Goal: Task Accomplishment & Management: Manage account settings

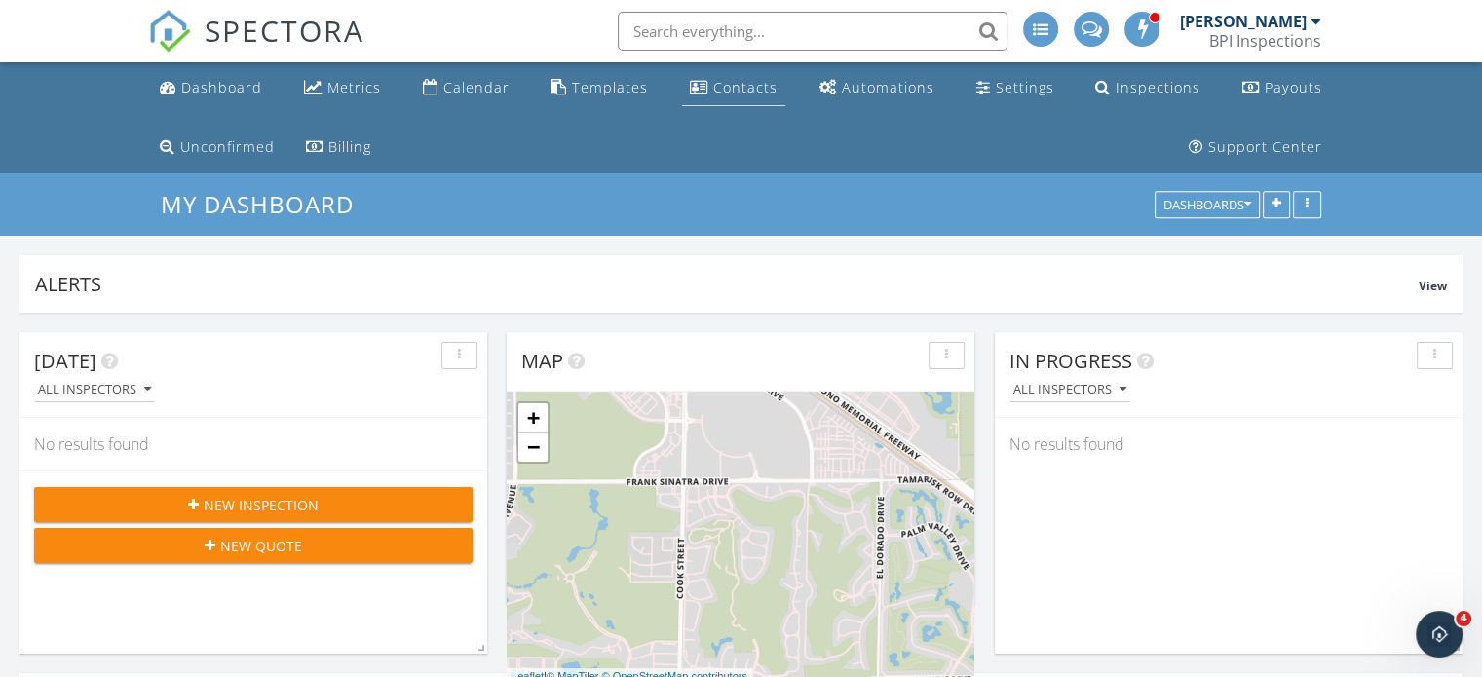
scroll to position [1560, 1512]
click at [478, 96] on link "Calendar" at bounding box center [466, 88] width 102 height 36
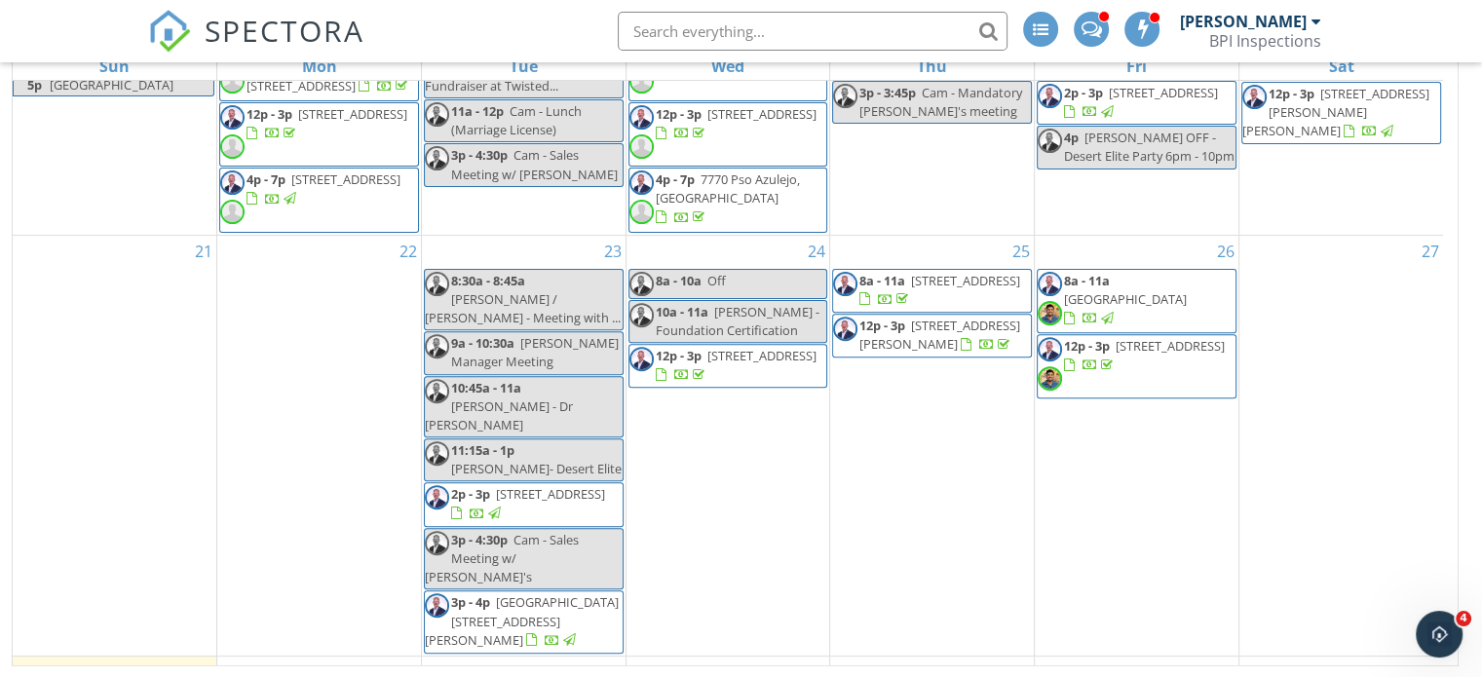
scroll to position [814, 0]
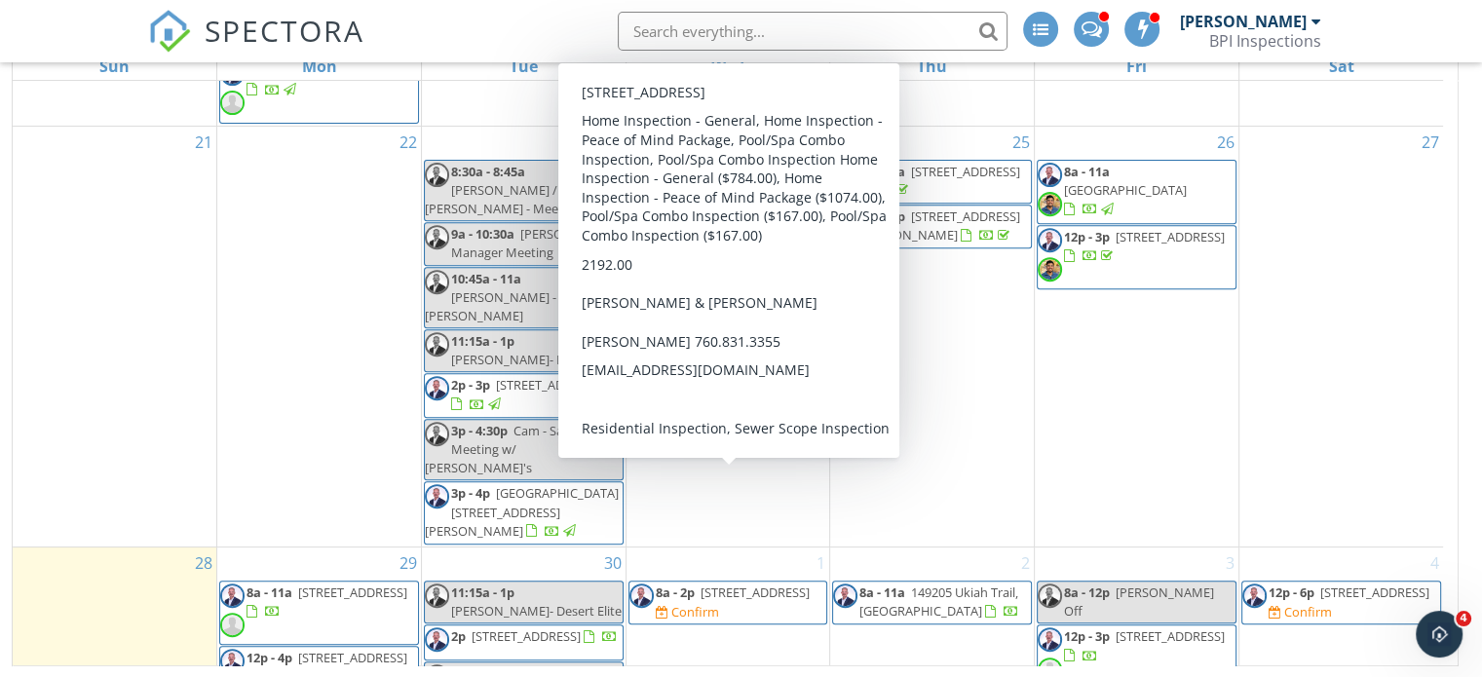
click at [701, 584] on span "[STREET_ADDRESS]" at bounding box center [754, 593] width 109 height 18
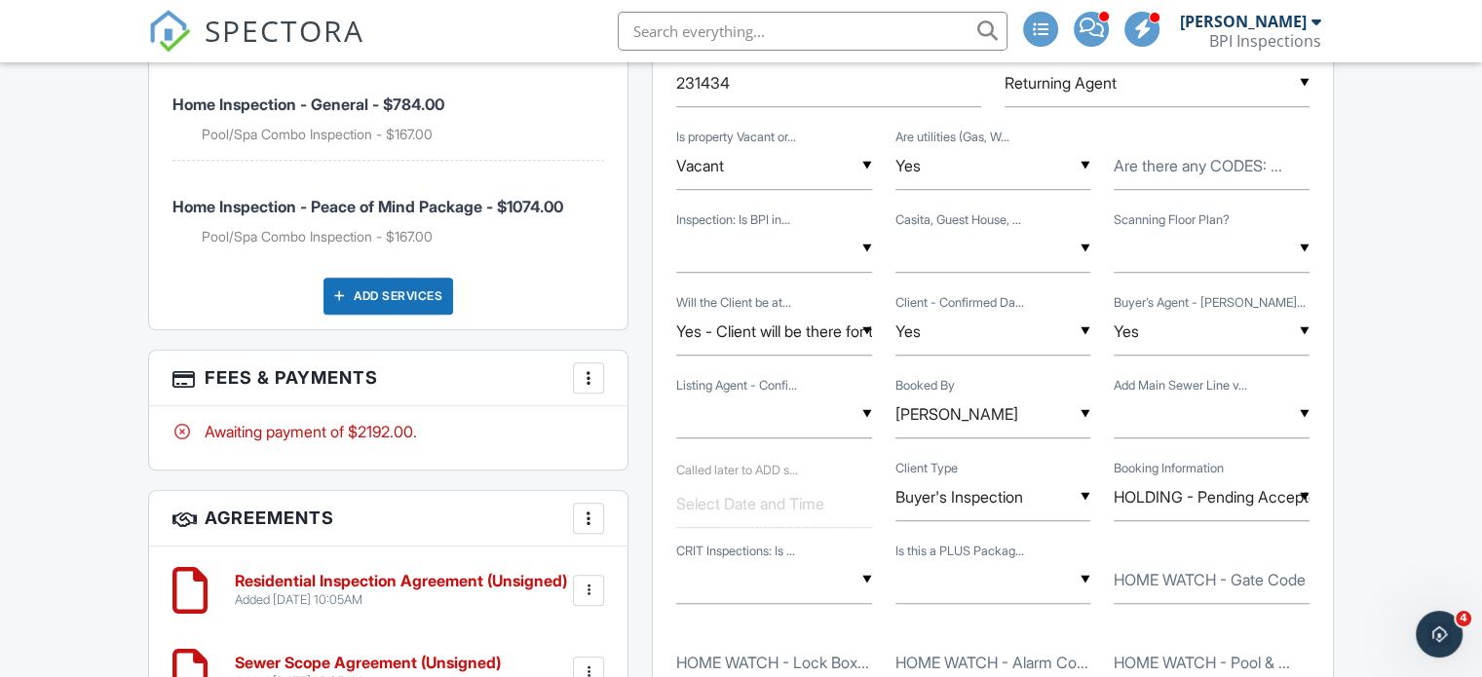
scroll to position [1490, 0]
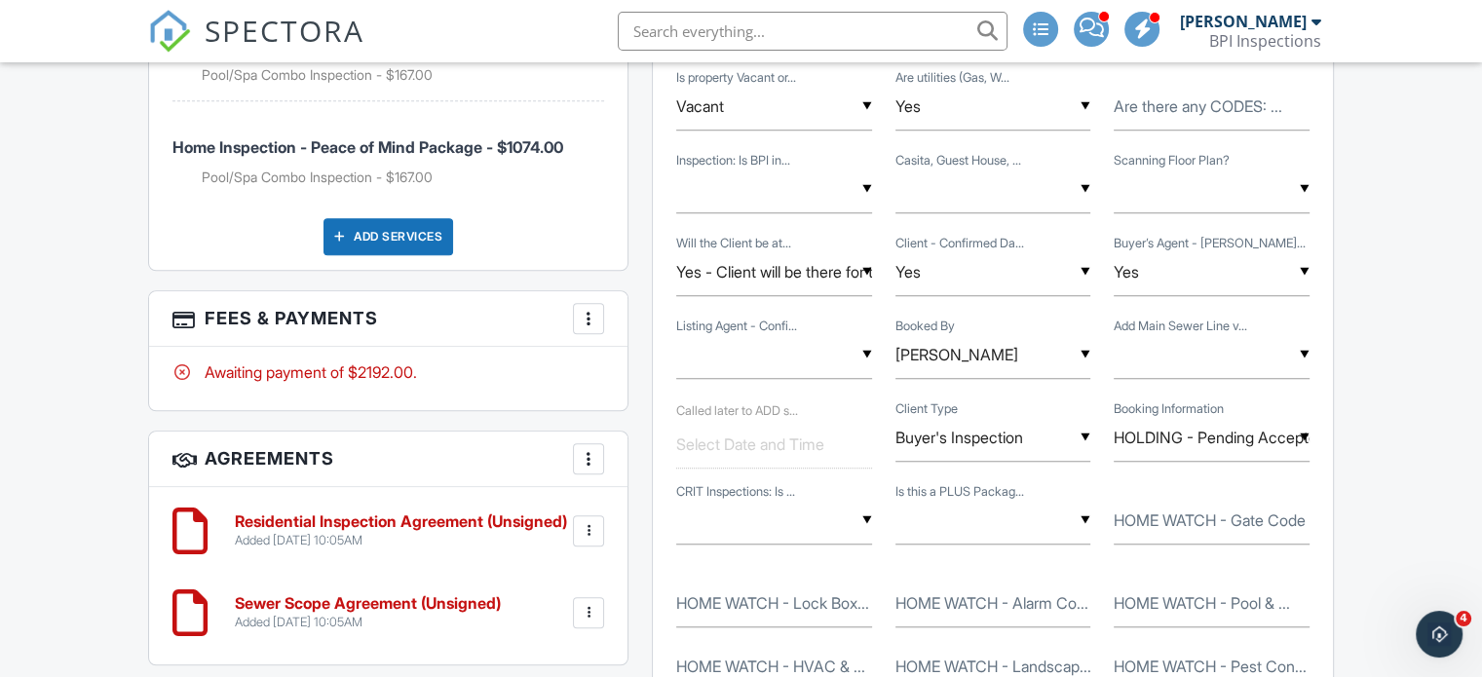
click at [1202, 429] on input "HOLDING - Pending Accepted Offer" at bounding box center [1211, 438] width 196 height 48
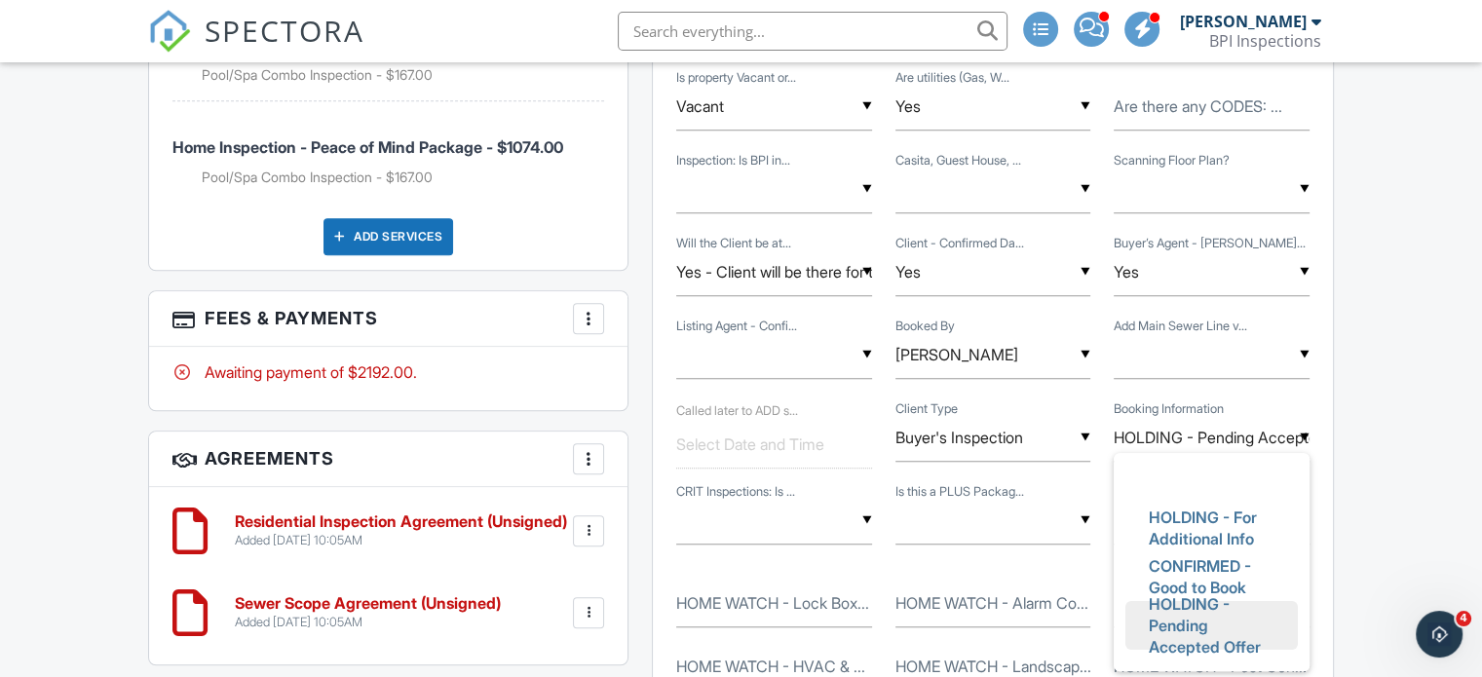
scroll to position [9, 0]
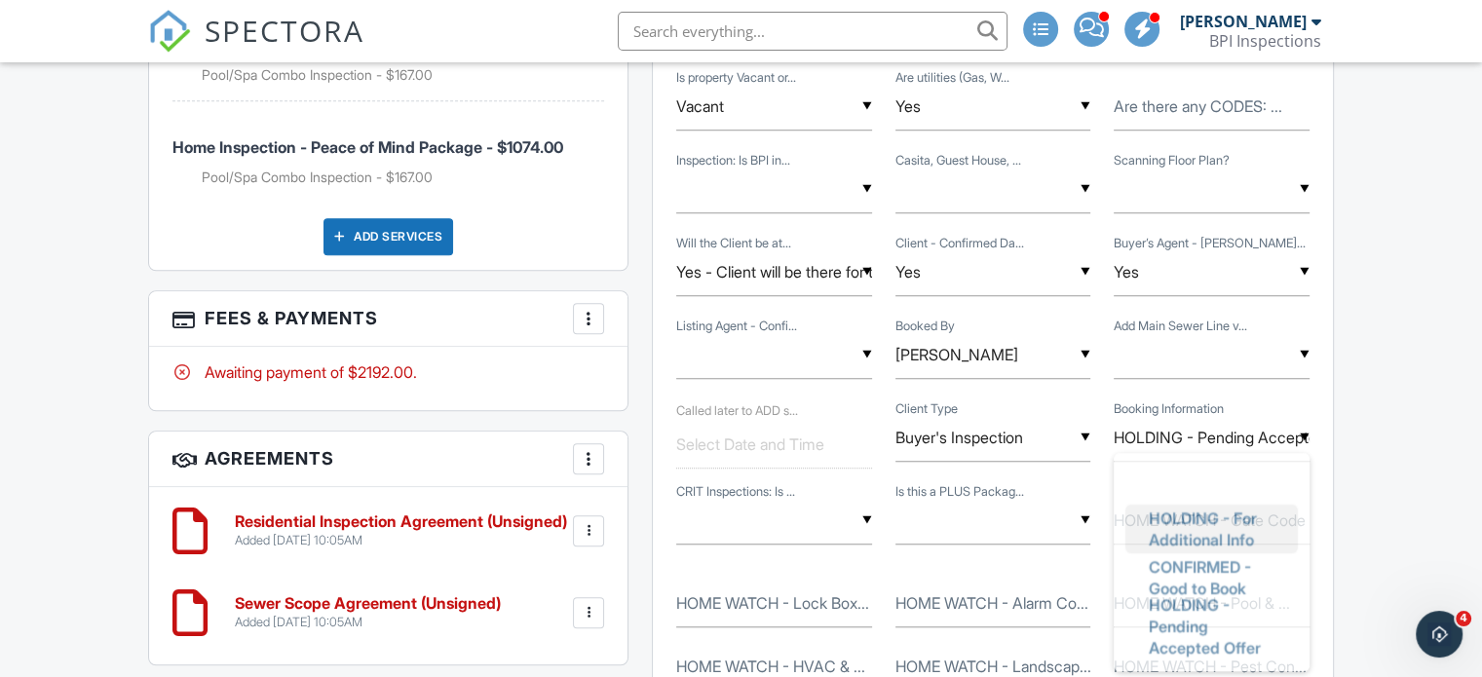
click at [1193, 512] on span "HOLDING - For Additional Info" at bounding box center [1211, 529] width 157 height 70
type input "HOLDING - For Additional Info"
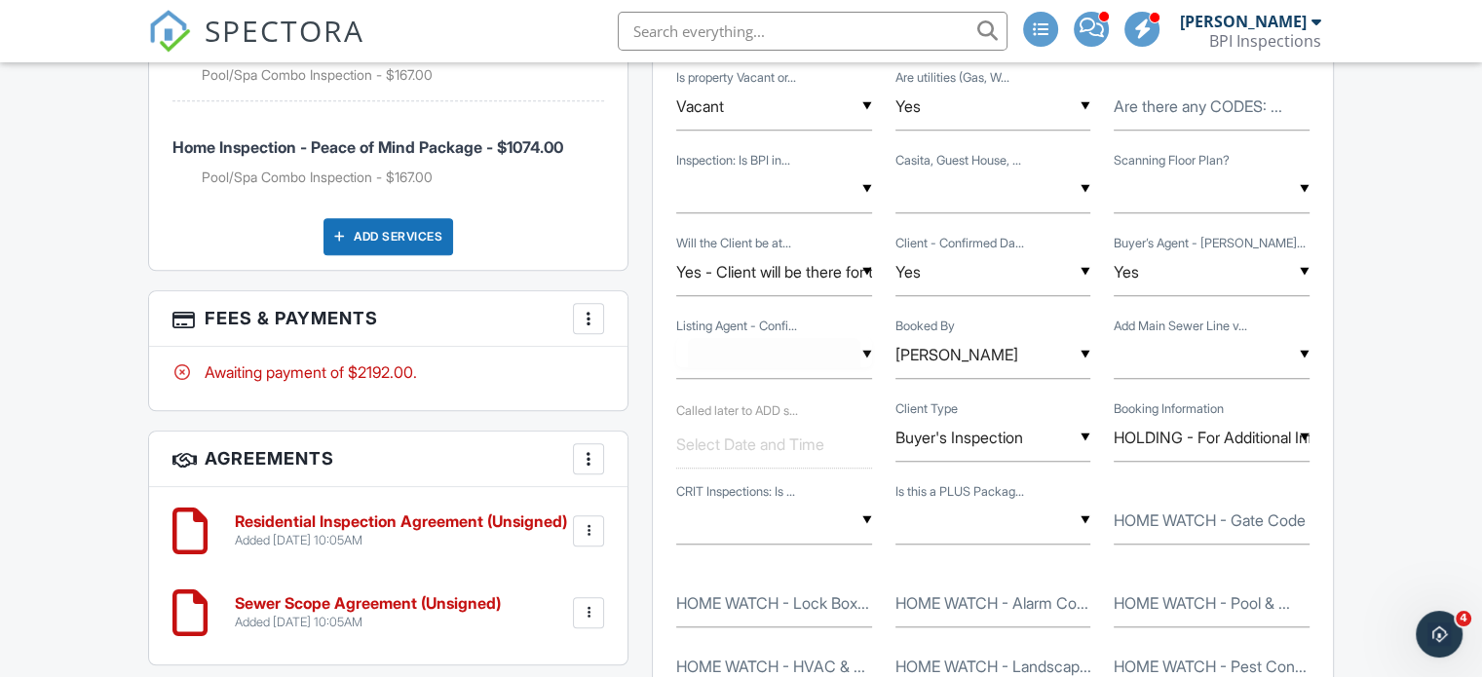
click at [754, 348] on input "text" at bounding box center [774, 355] width 196 height 48
click at [1391, 380] on div "Dashboard Metrics Calendar Templates Contacts Automations Settings Inspections …" at bounding box center [741, 432] width 1482 height 3721
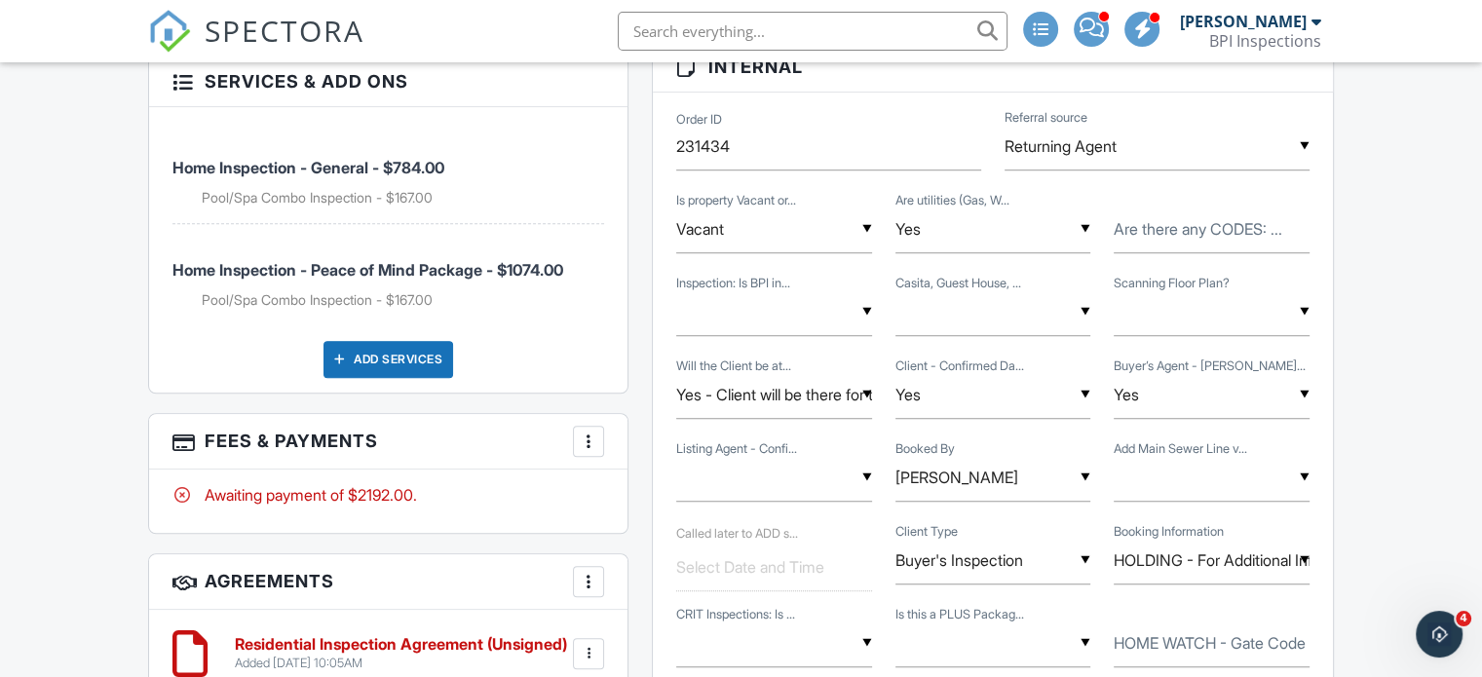
scroll to position [1349, 0]
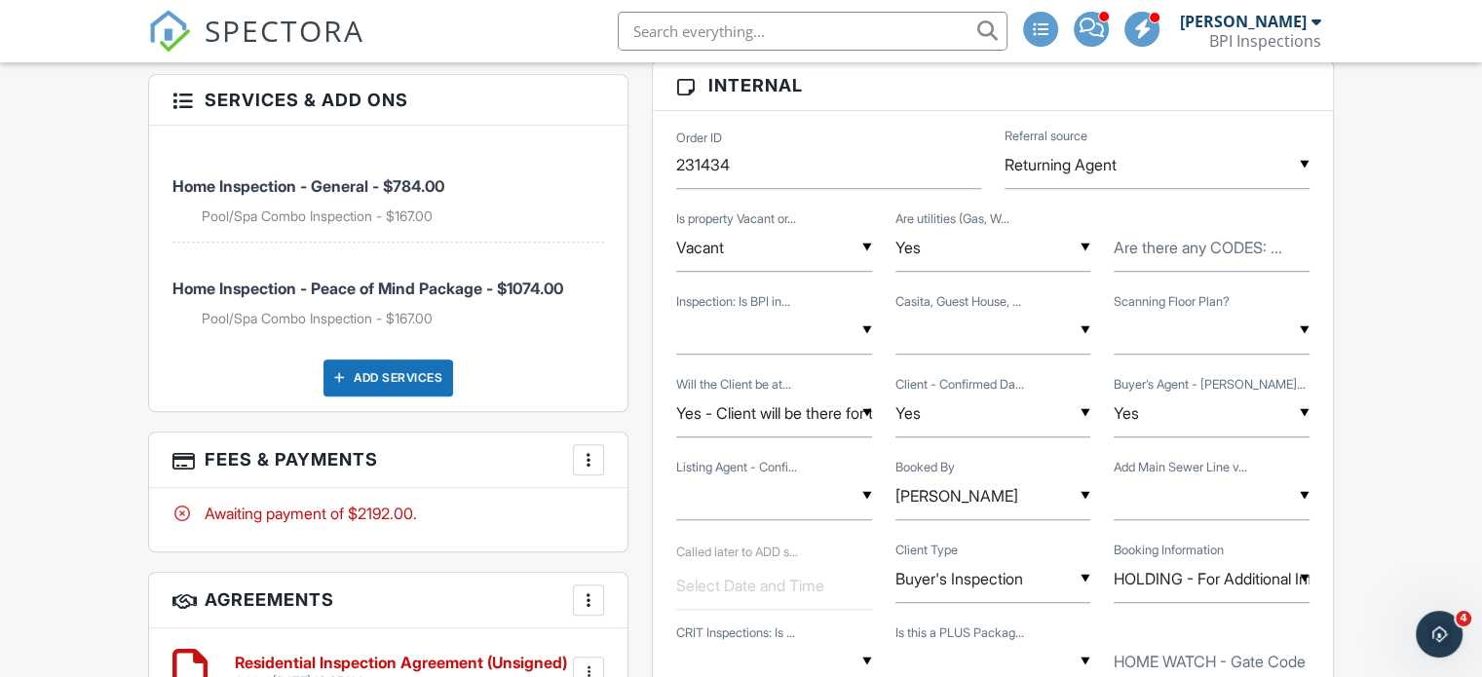
click at [786, 338] on div "▼ NO - Pool Spa or Pool/Spa Combo YES - Pool Only YES - Spa Only YES - Pool/Spa…" at bounding box center [774, 331] width 196 height 48
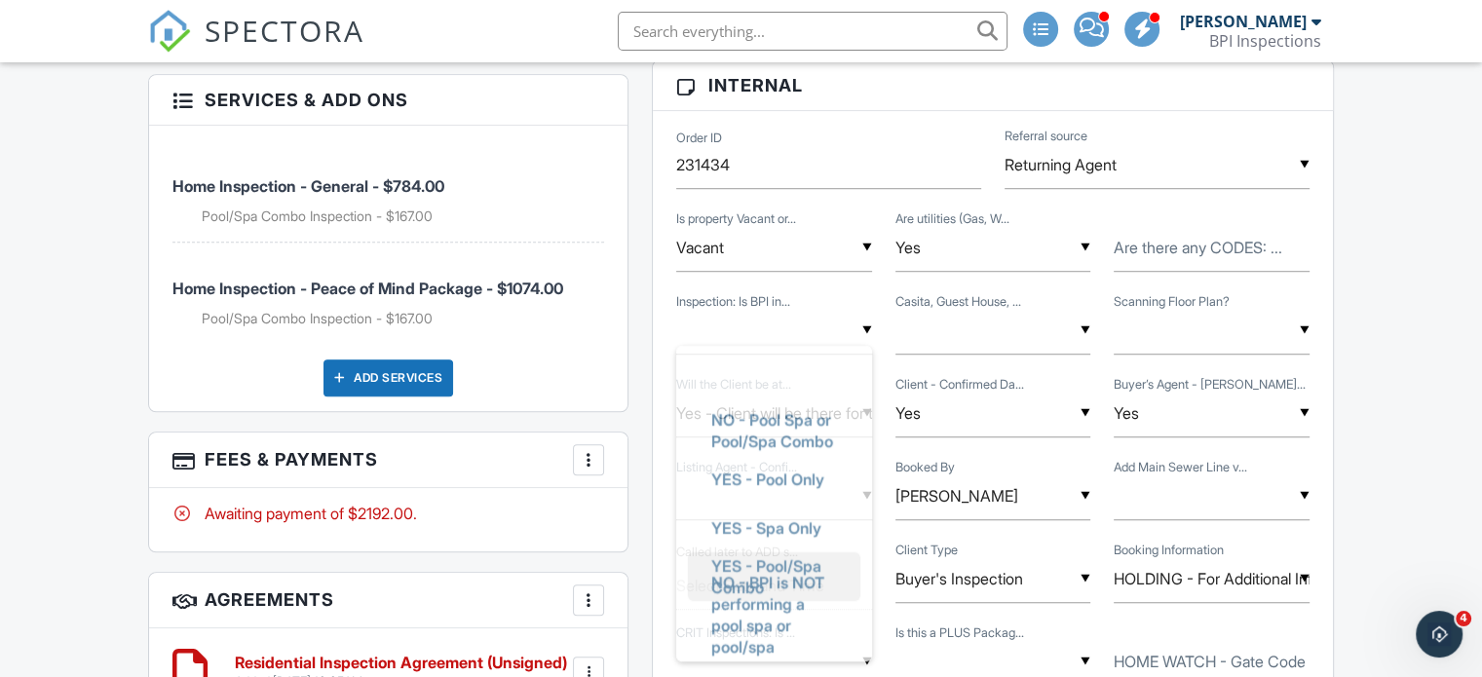
click at [748, 542] on span "YES - Pool/Spa Combo" at bounding box center [774, 577] width 157 height 70
type input "YES - Pool/Spa Combo"
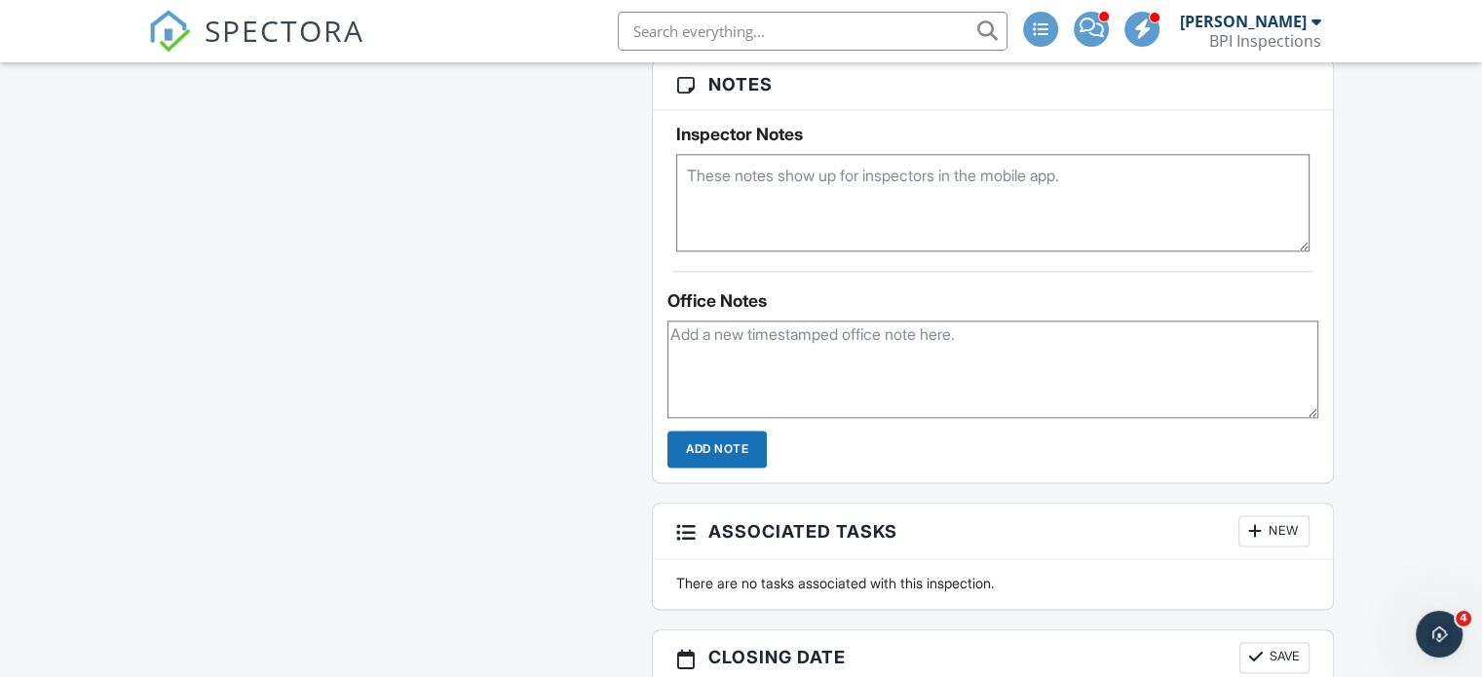
scroll to position [2467, 0]
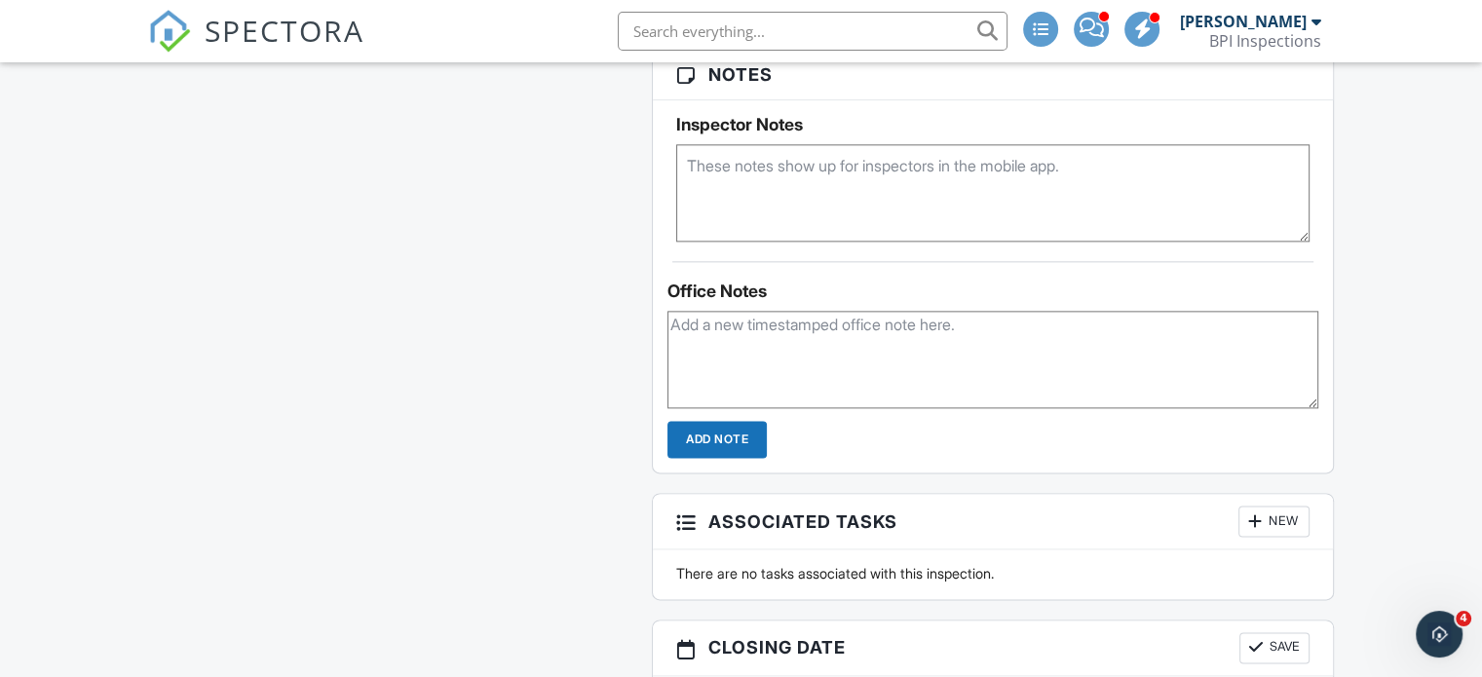
click at [726, 354] on textarea at bounding box center [992, 359] width 651 height 97
type textarea "BA booked pending offer accepted."
click at [731, 422] on input "Add Note" at bounding box center [716, 439] width 99 height 37
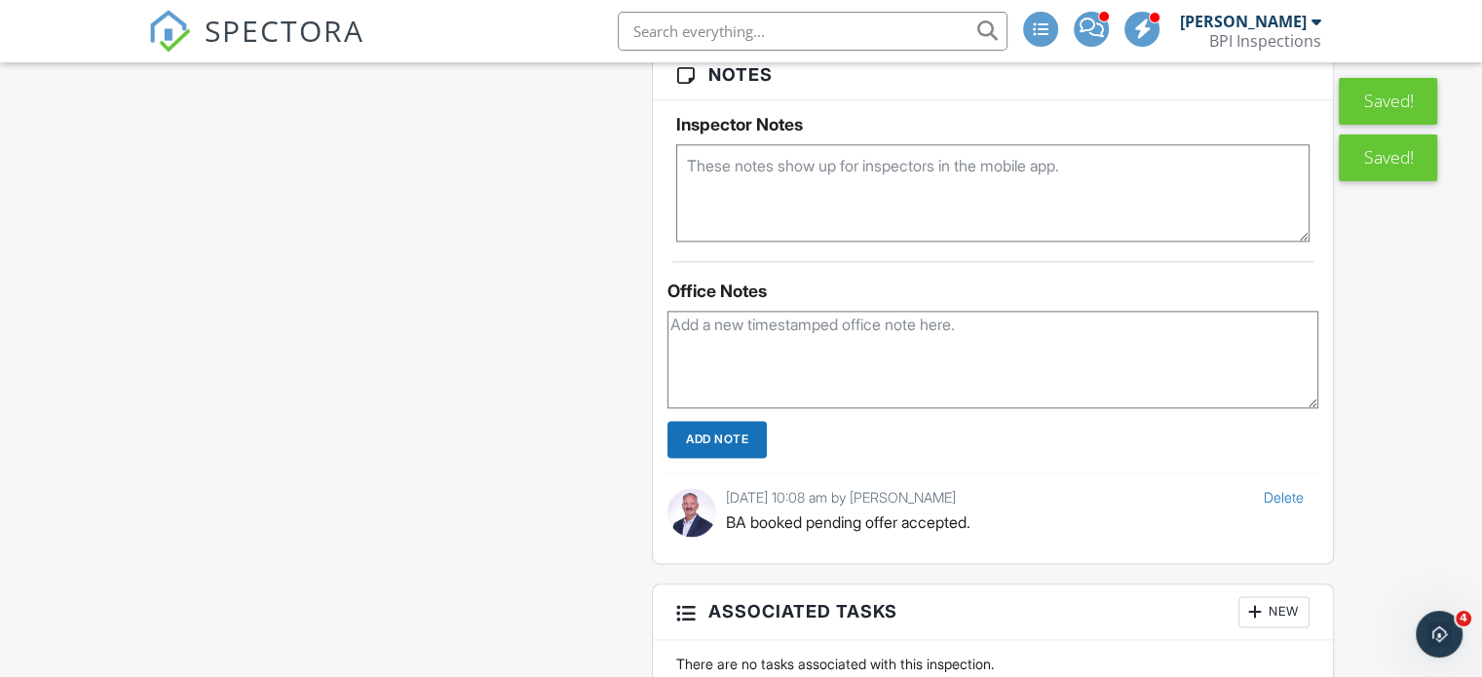
click at [750, 350] on textarea at bounding box center [992, 359] width 651 height 97
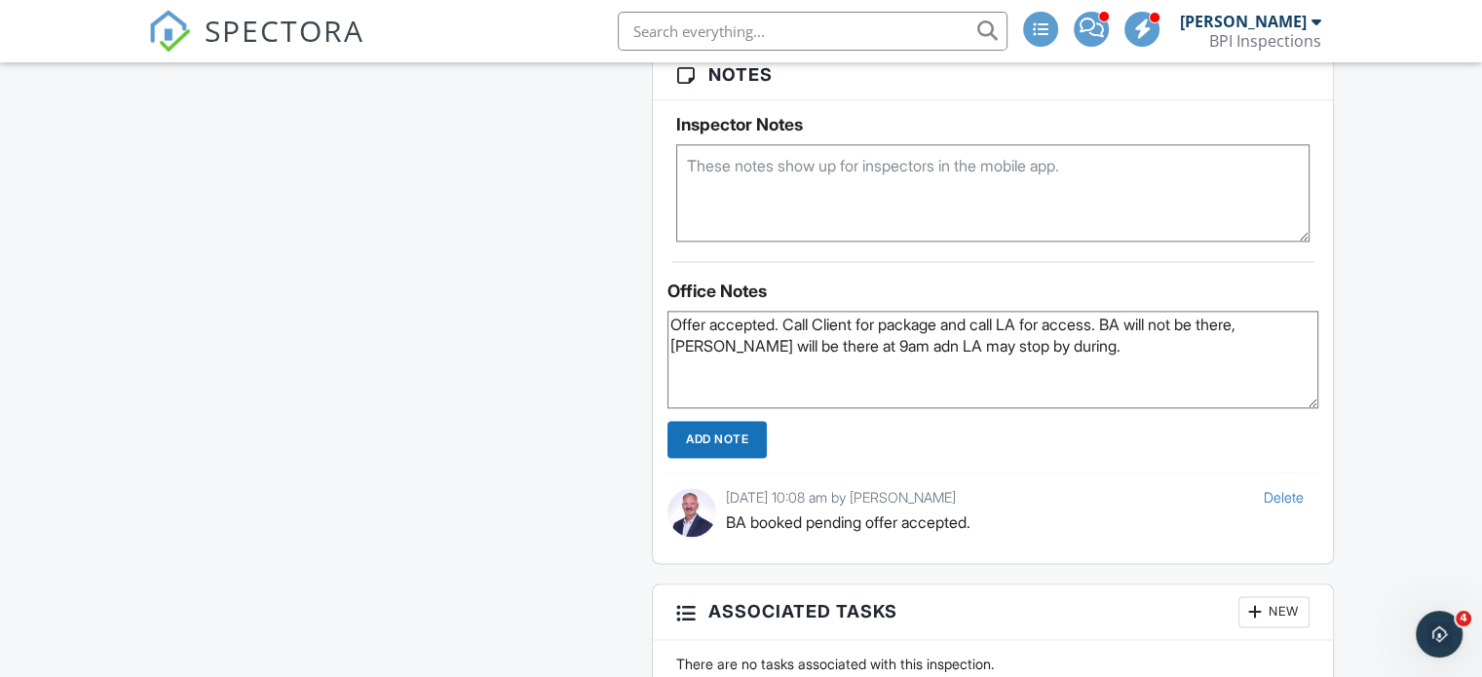
type textarea "Offer accepted. Call Client for package and call LA for access. BA will not be …"
click at [725, 432] on input "Add Note" at bounding box center [716, 439] width 99 height 37
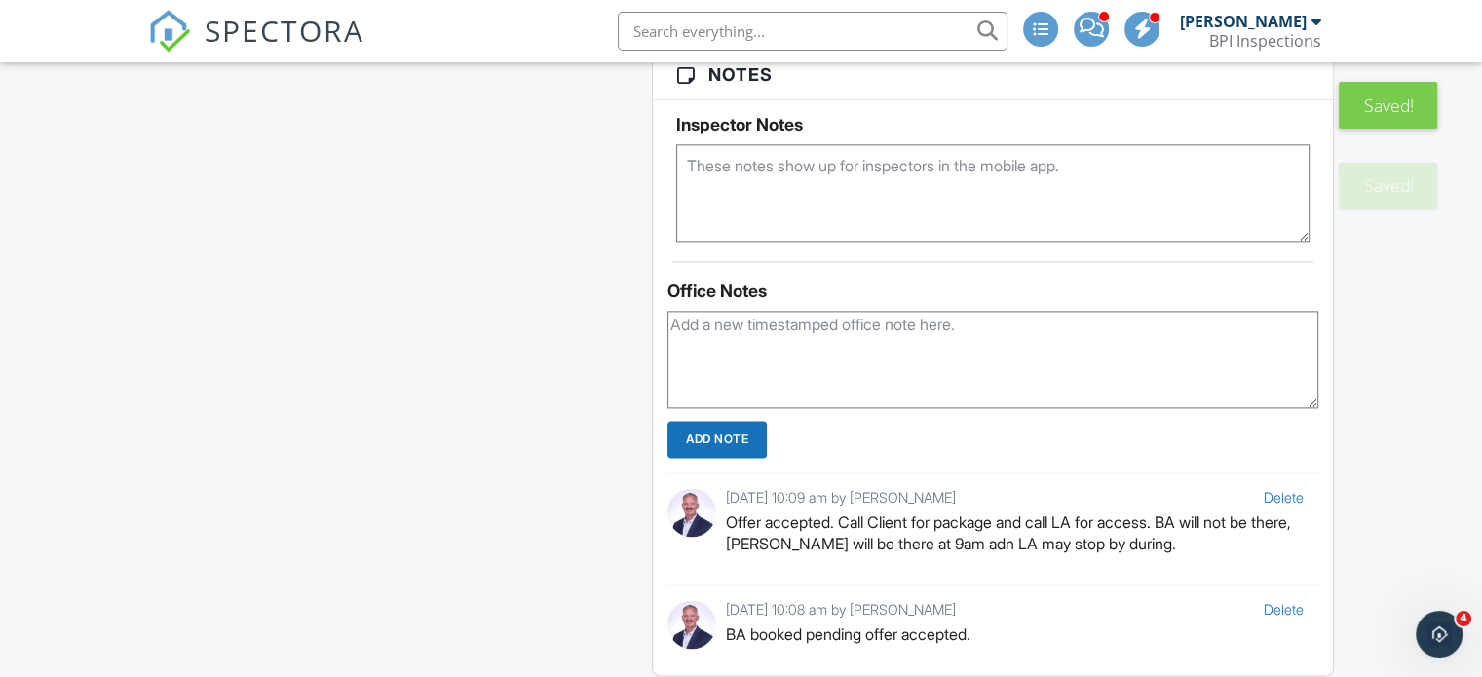
click at [815, 182] on textarea at bounding box center [992, 192] width 633 height 97
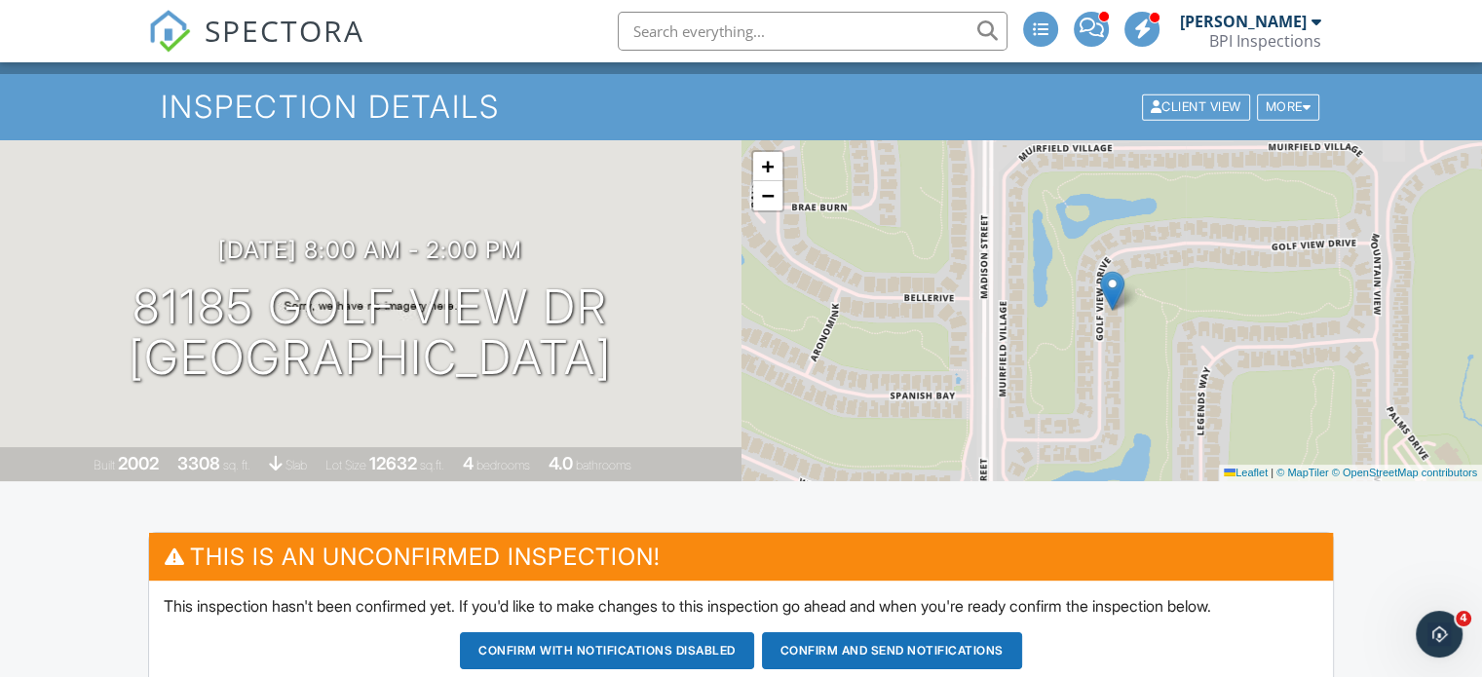
scroll to position [0, 0]
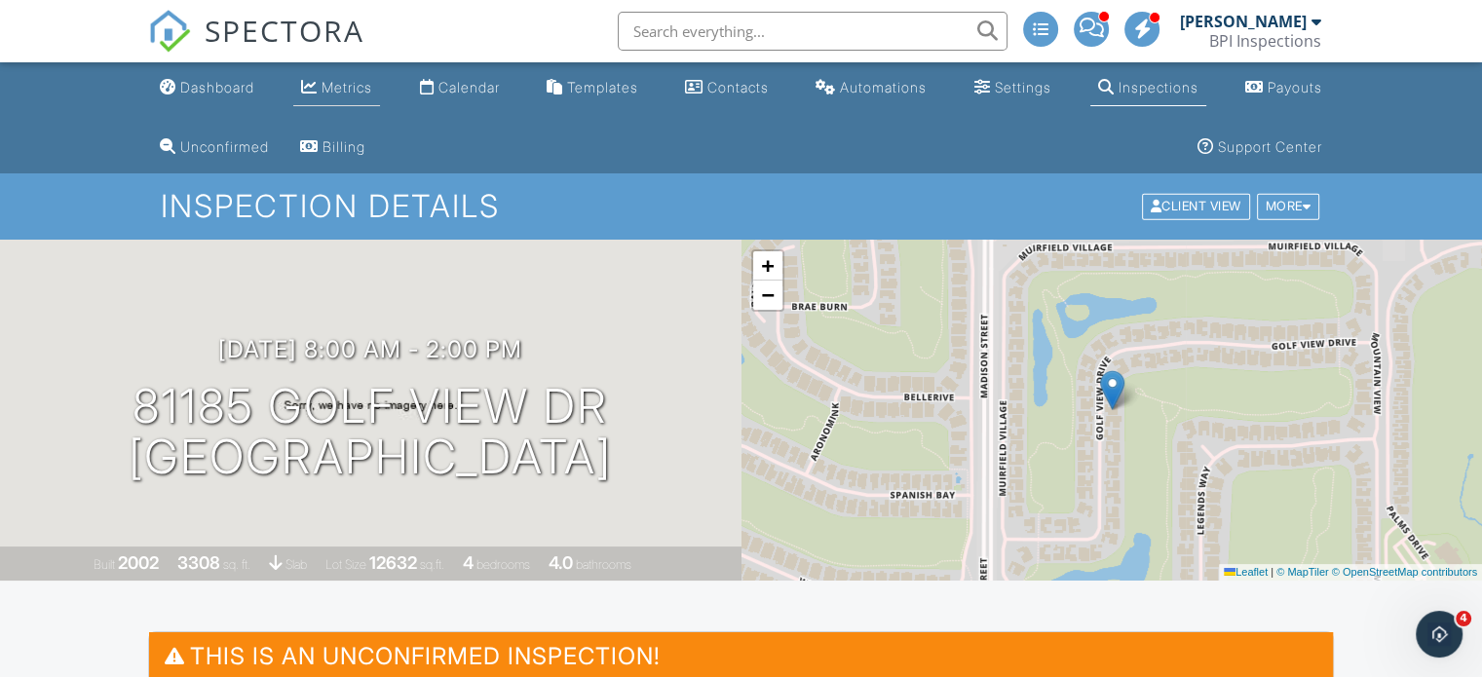
type textarea "Call BA after inspection will summary of any major concerns"
click at [331, 89] on div "Metrics" at bounding box center [346, 87] width 51 height 17
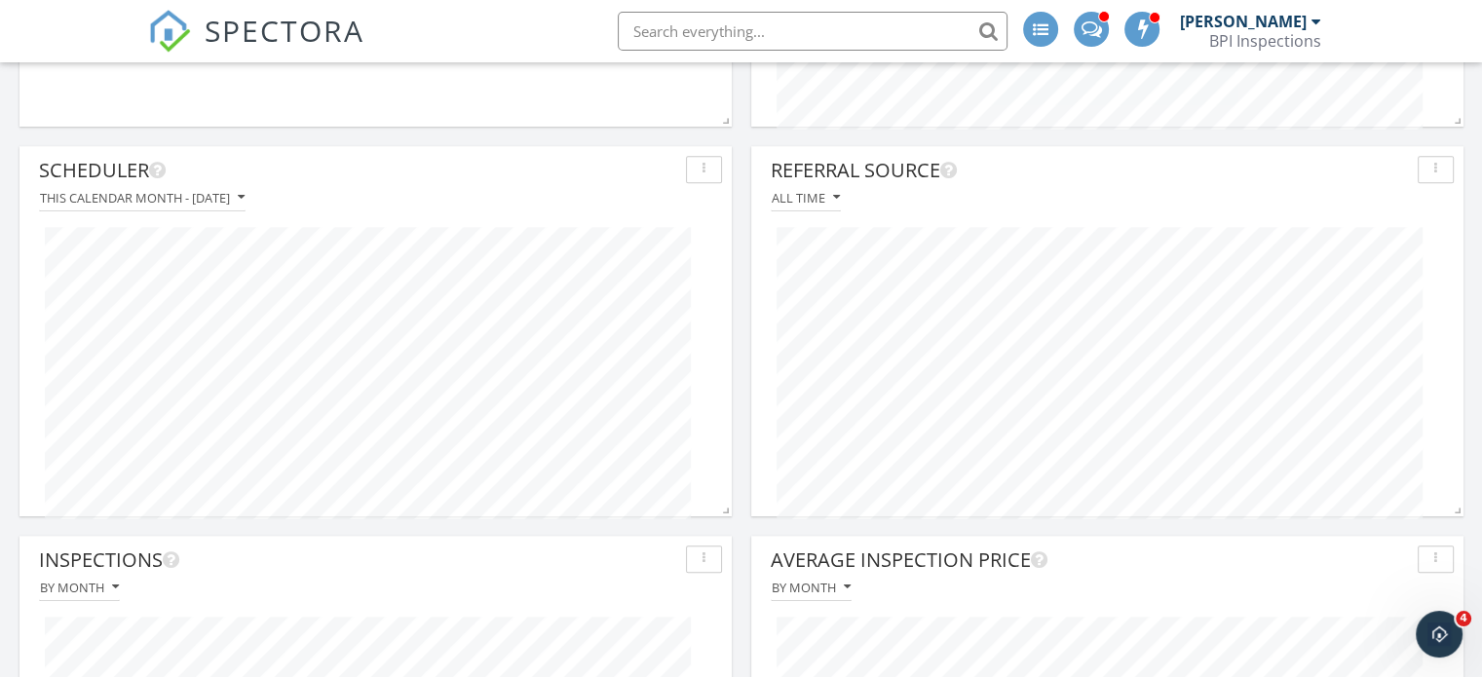
scroll to position [1596, 0]
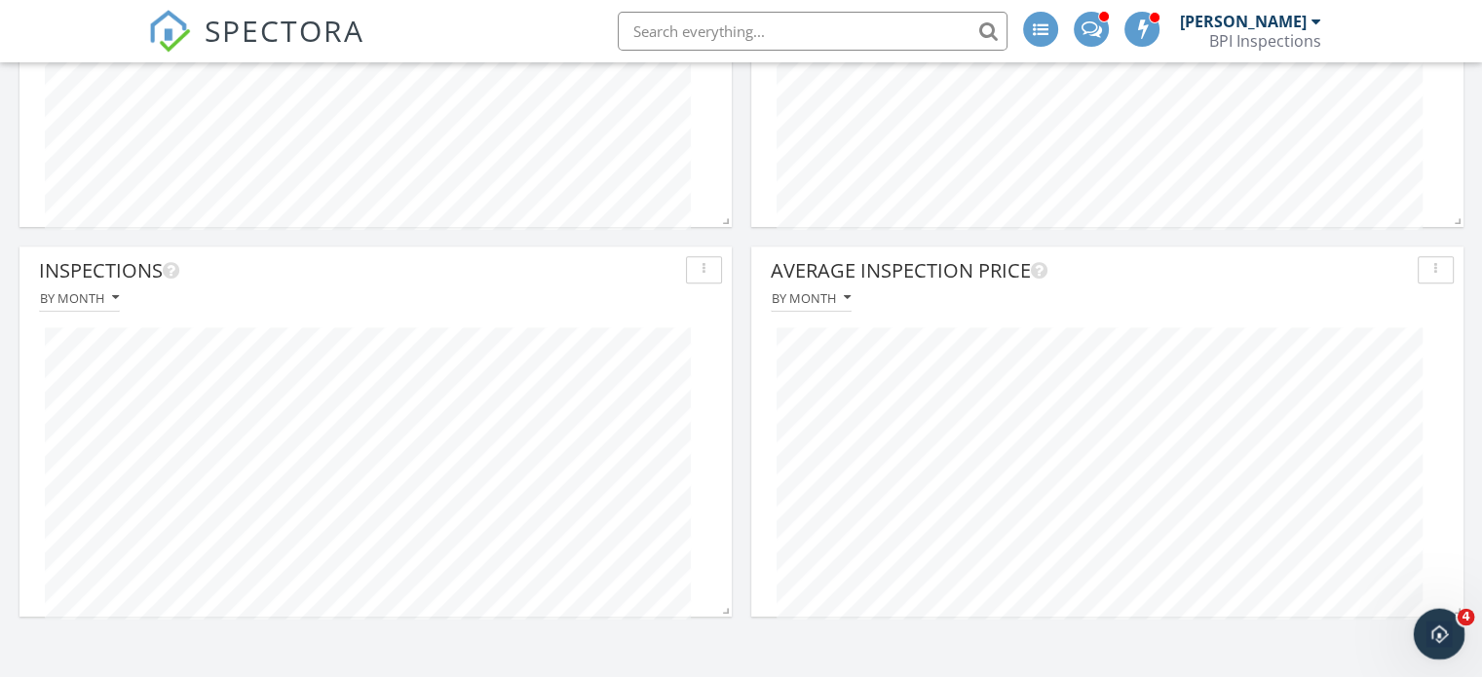
click at [1440, 621] on icon "Open Intercom Messenger" at bounding box center [1436, 632] width 32 height 32
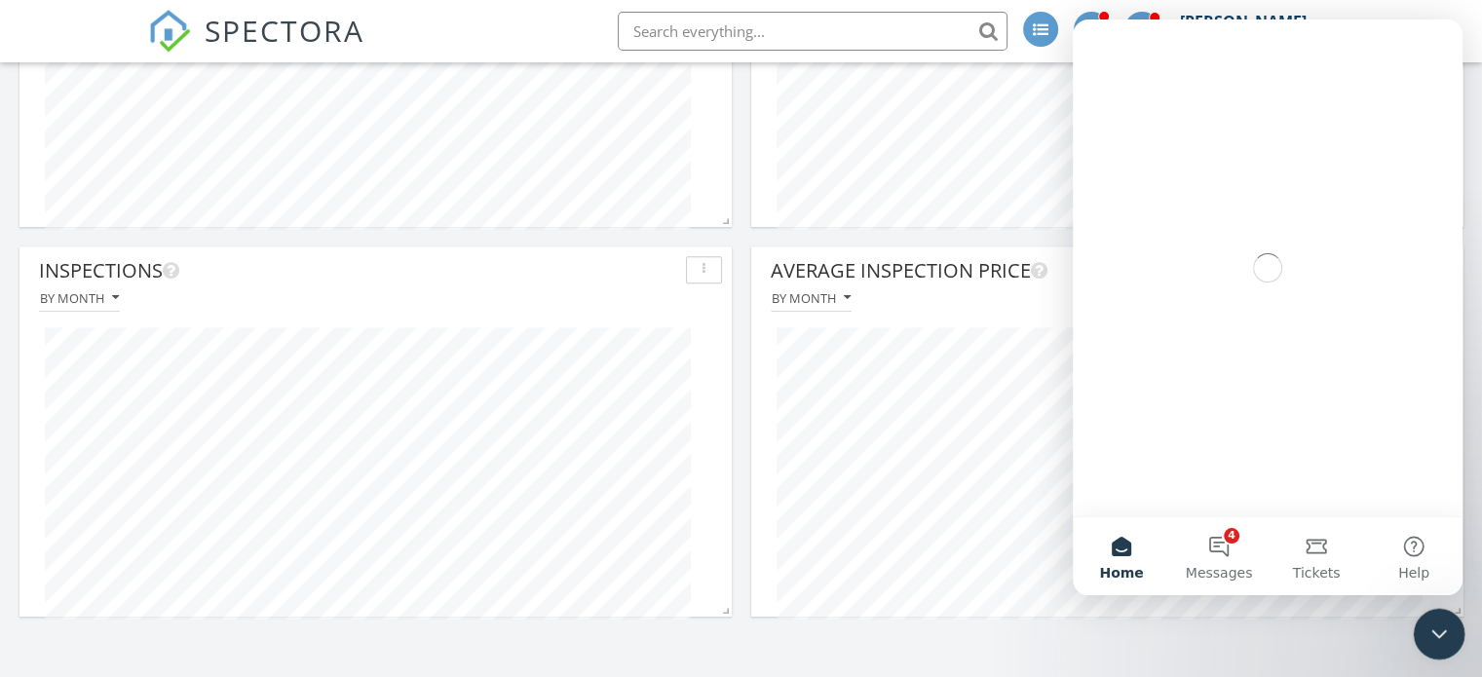
scroll to position [0, 0]
click at [1223, 549] on button "4 Messages" at bounding box center [1218, 556] width 97 height 78
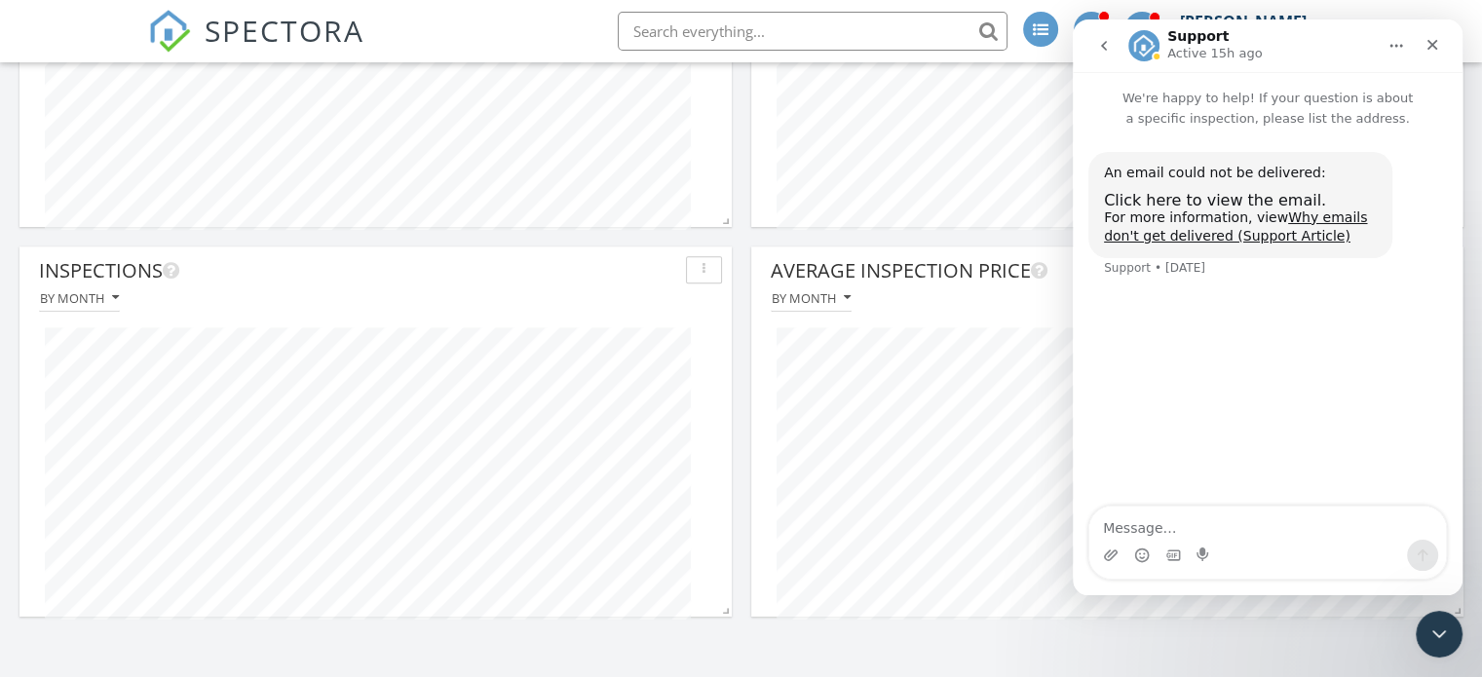
click at [1109, 49] on icon "go back" at bounding box center [1104, 46] width 16 height 16
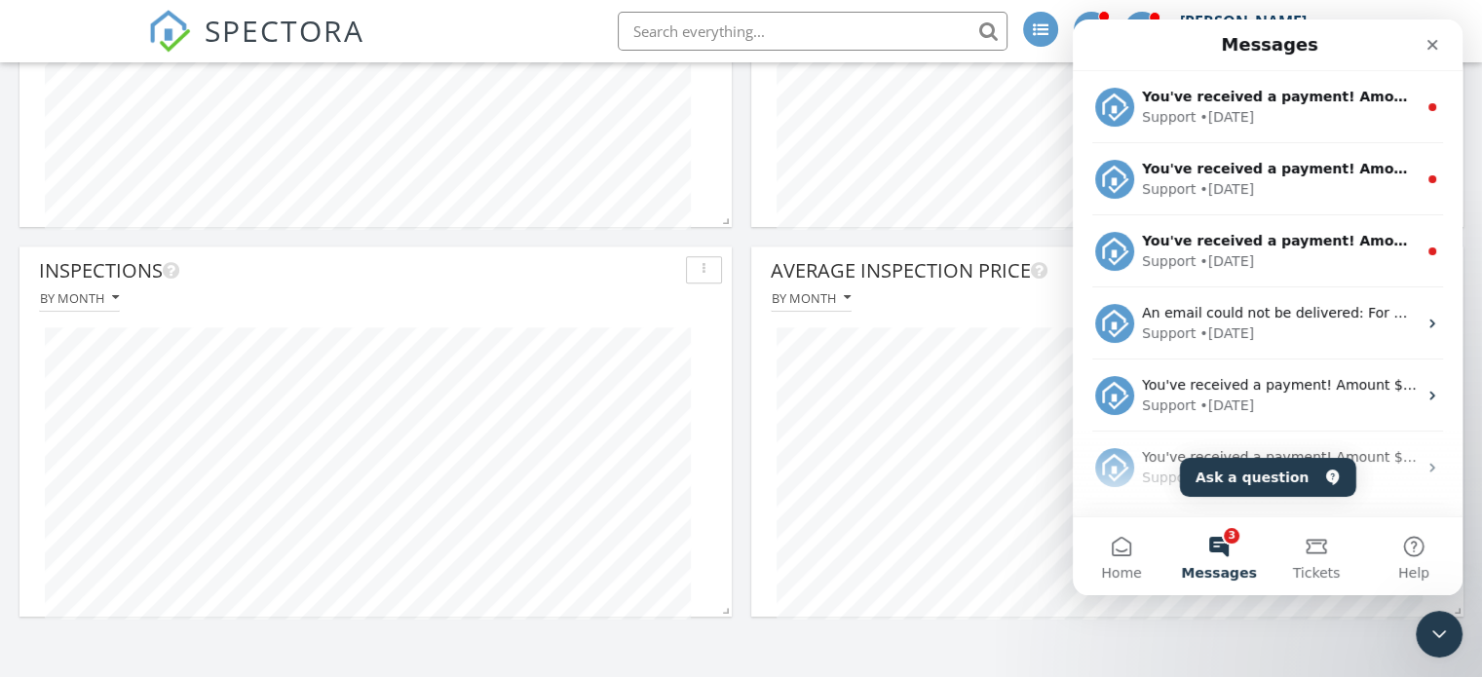
scroll to position [27, 0]
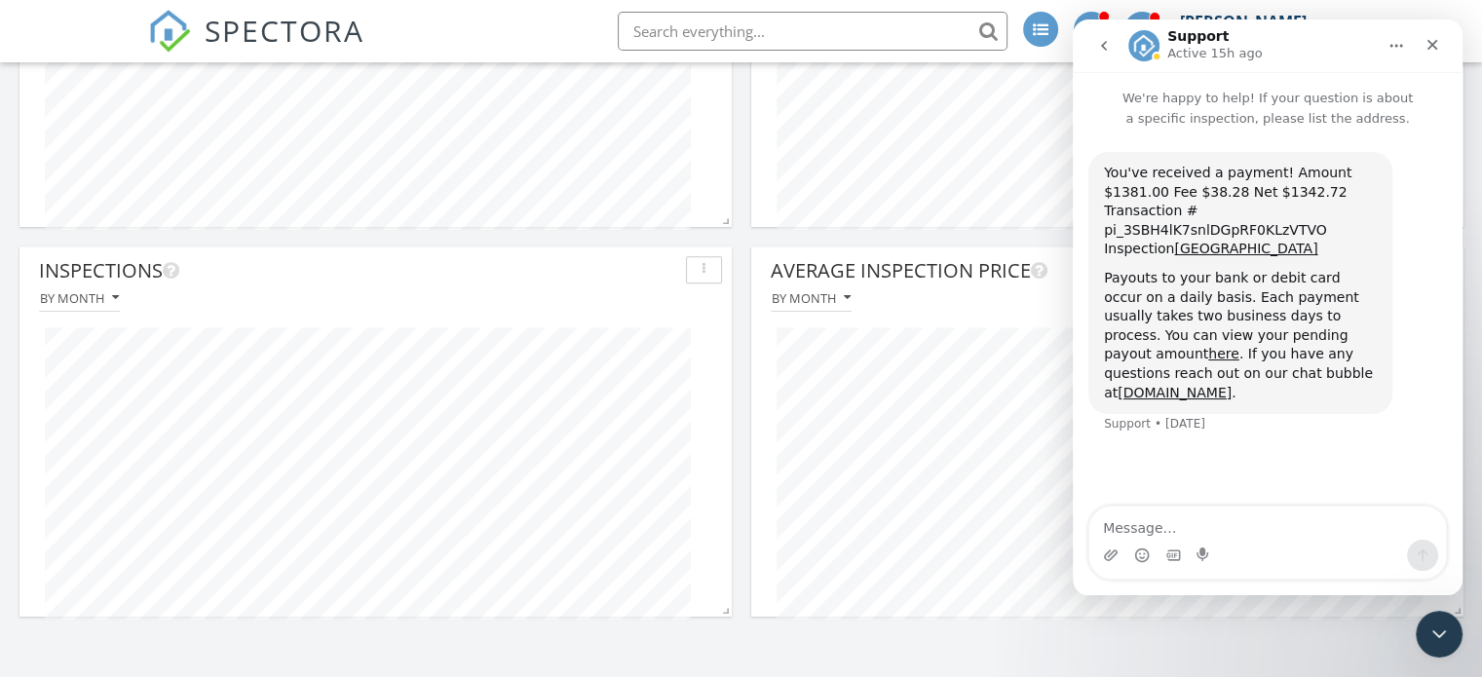
click at [1107, 50] on icon "go back" at bounding box center [1104, 46] width 16 height 16
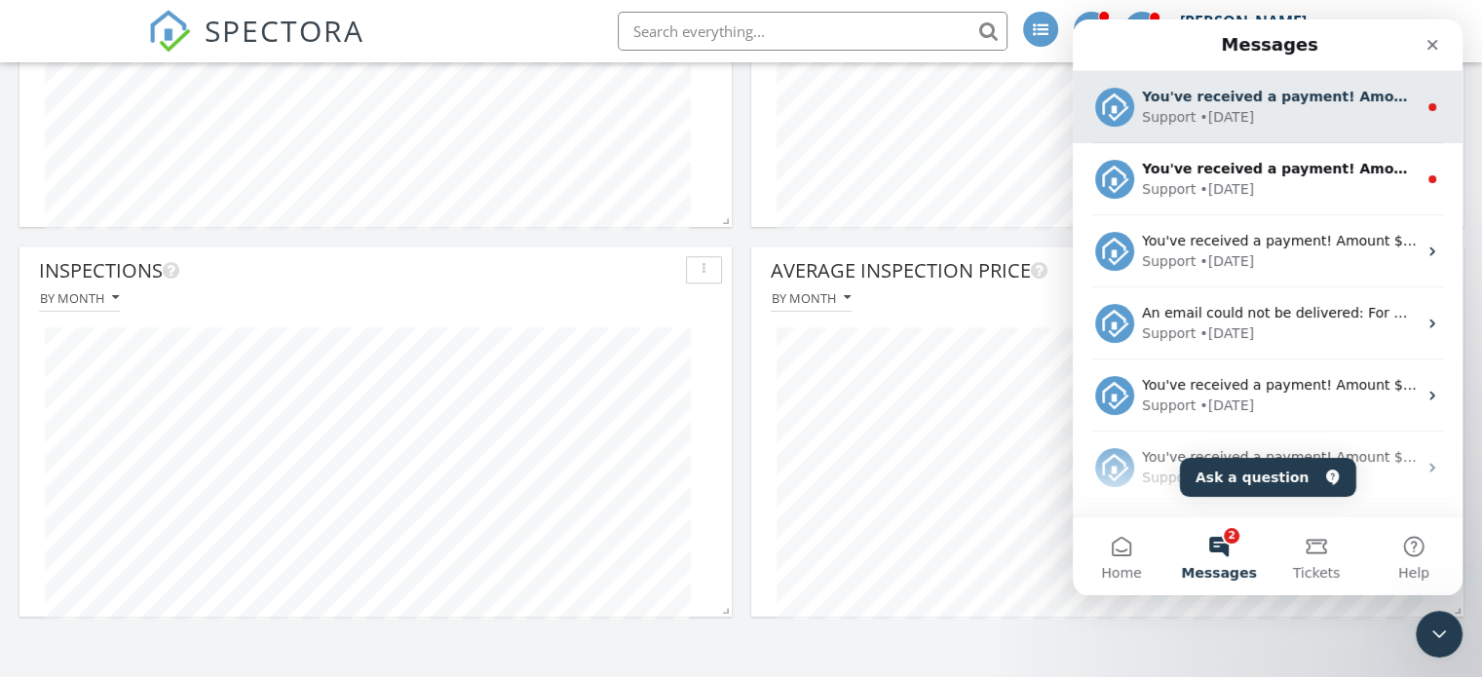
scroll to position [0, 0]
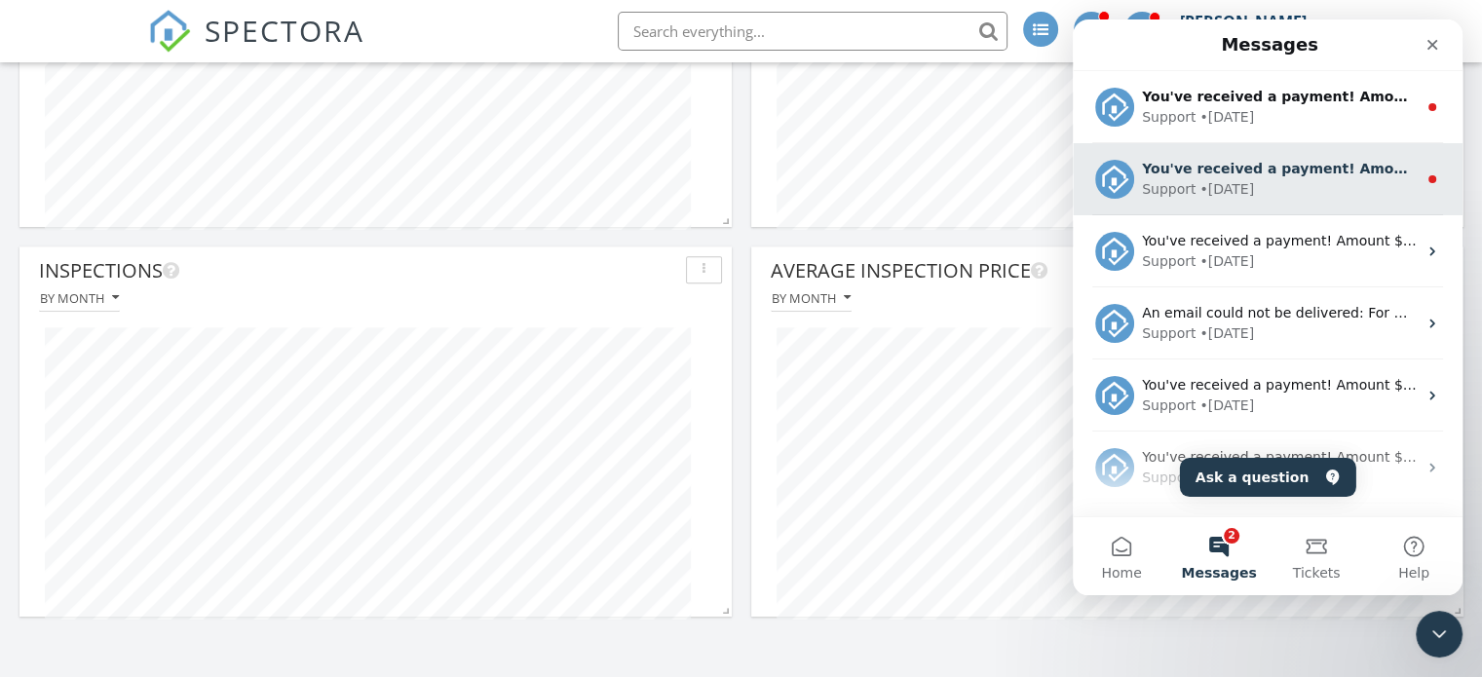
click at [1317, 182] on div "Support • 2d ago" at bounding box center [1279, 189] width 275 height 20
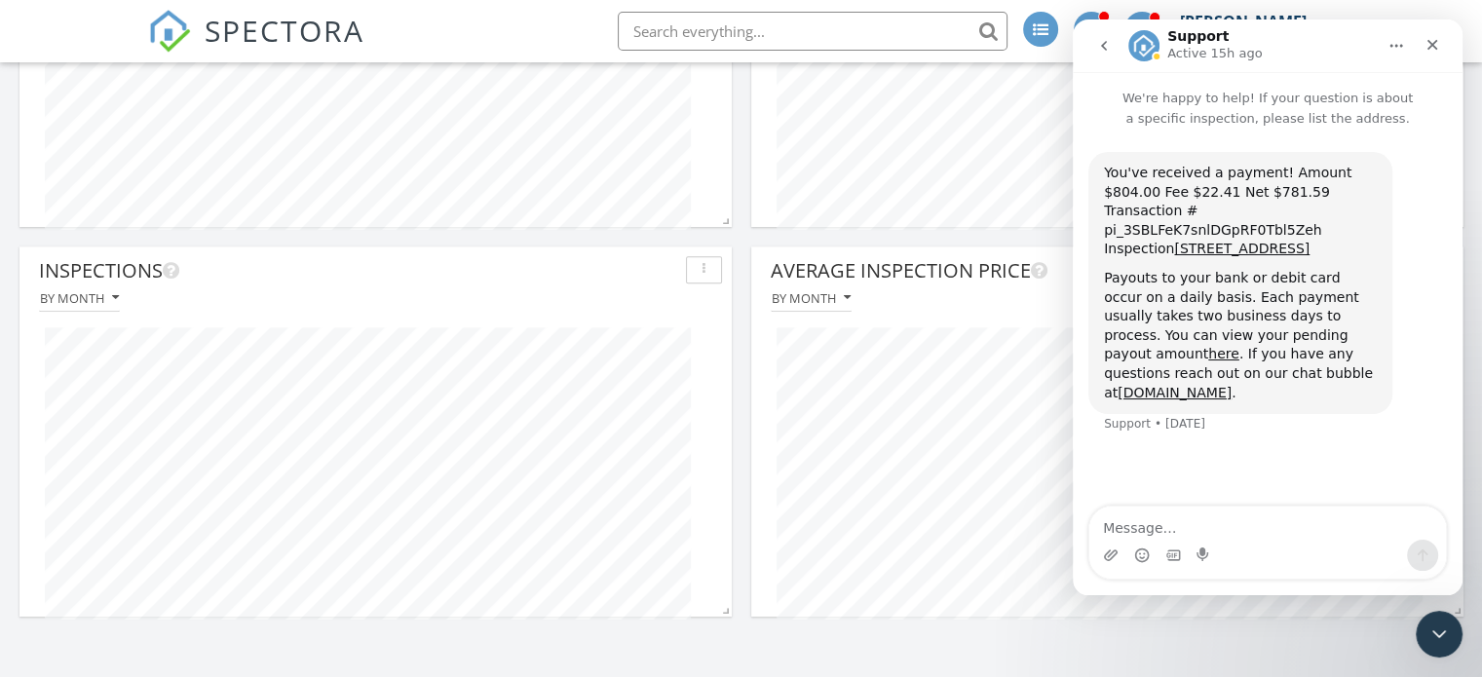
click at [1099, 53] on icon "go back" at bounding box center [1104, 46] width 16 height 16
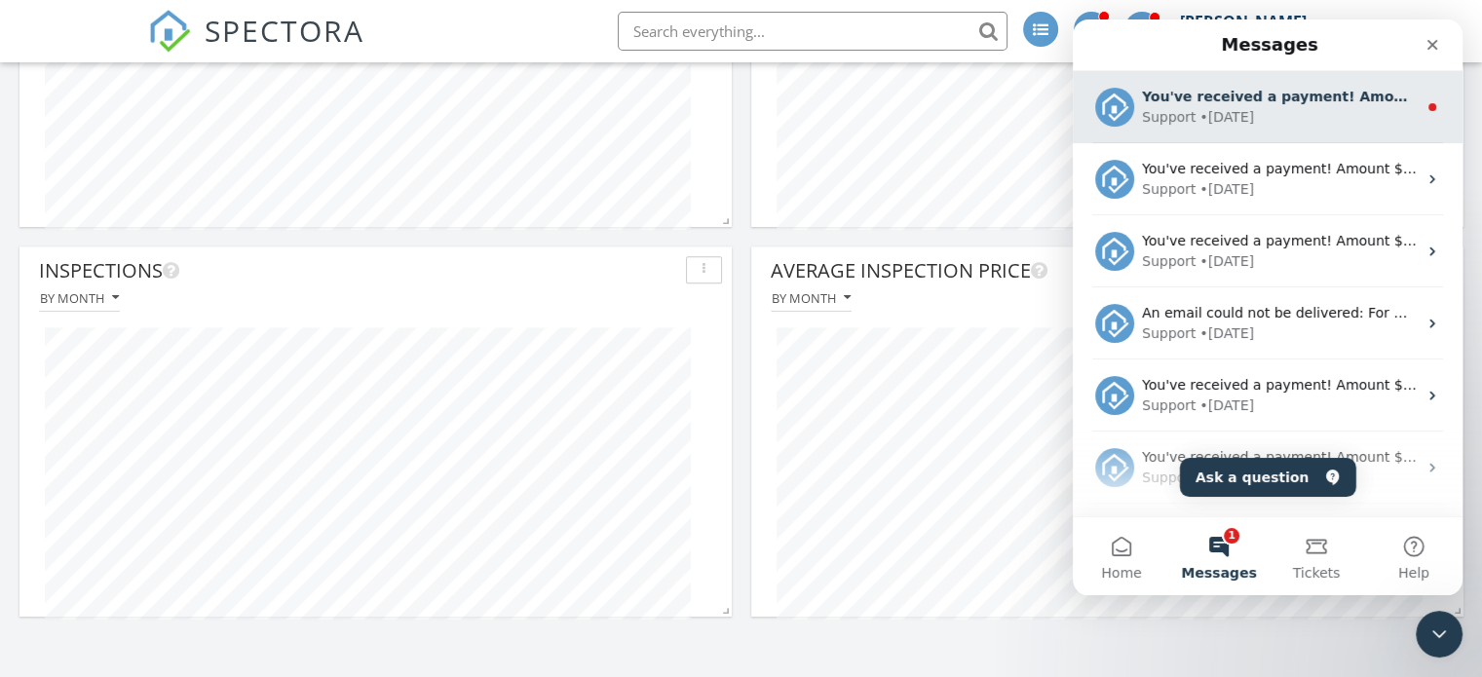
scroll to position [30, 0]
click at [1324, 116] on div "Support • 1d ago" at bounding box center [1279, 117] width 275 height 20
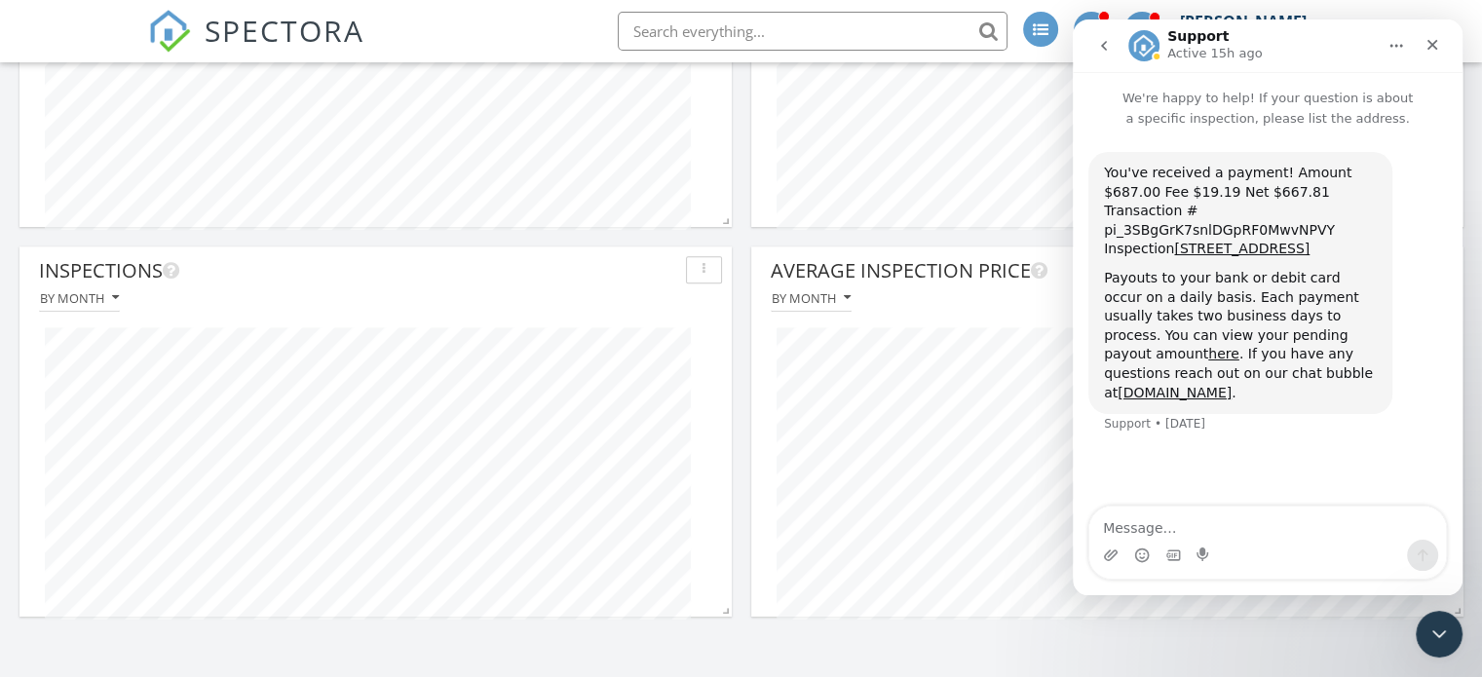
click at [1098, 54] on button "go back" at bounding box center [1103, 45] width 37 height 37
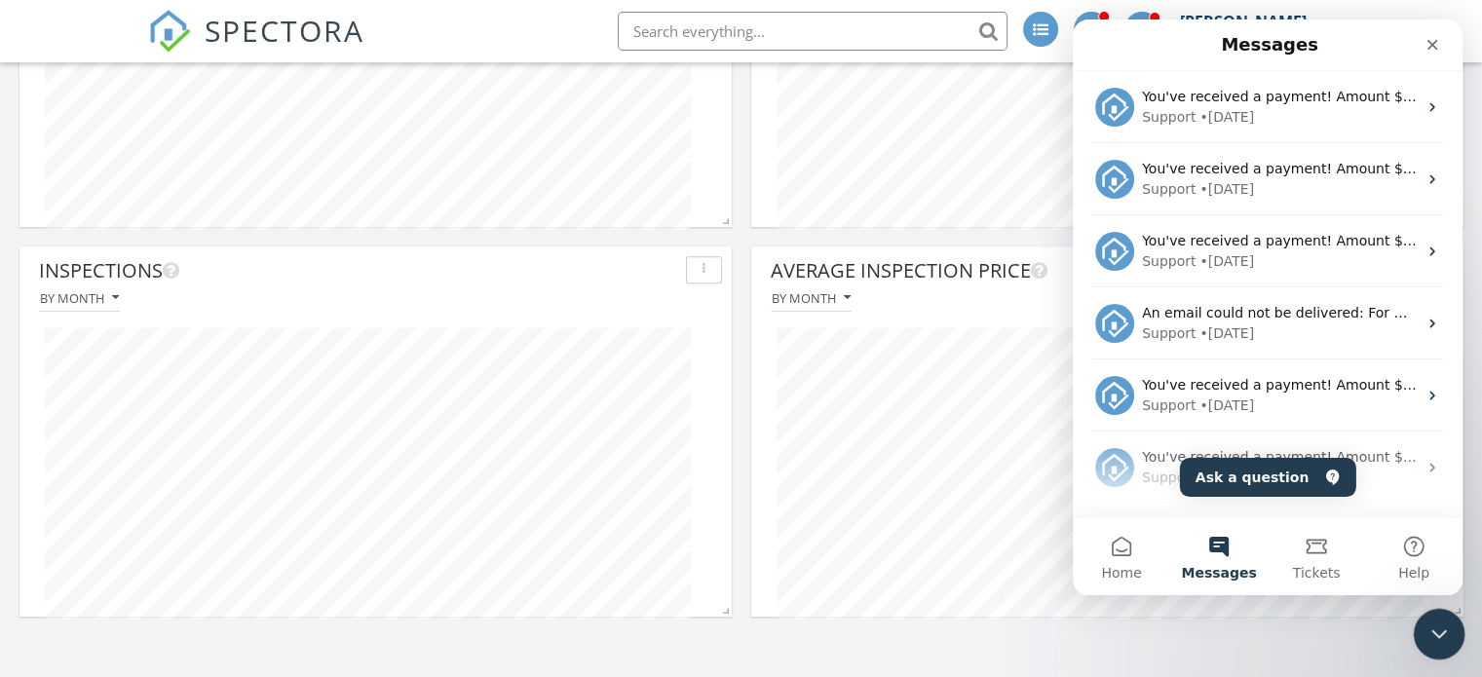
click at [1447, 637] on icon "Close Intercom Messenger" at bounding box center [1435, 631] width 23 height 23
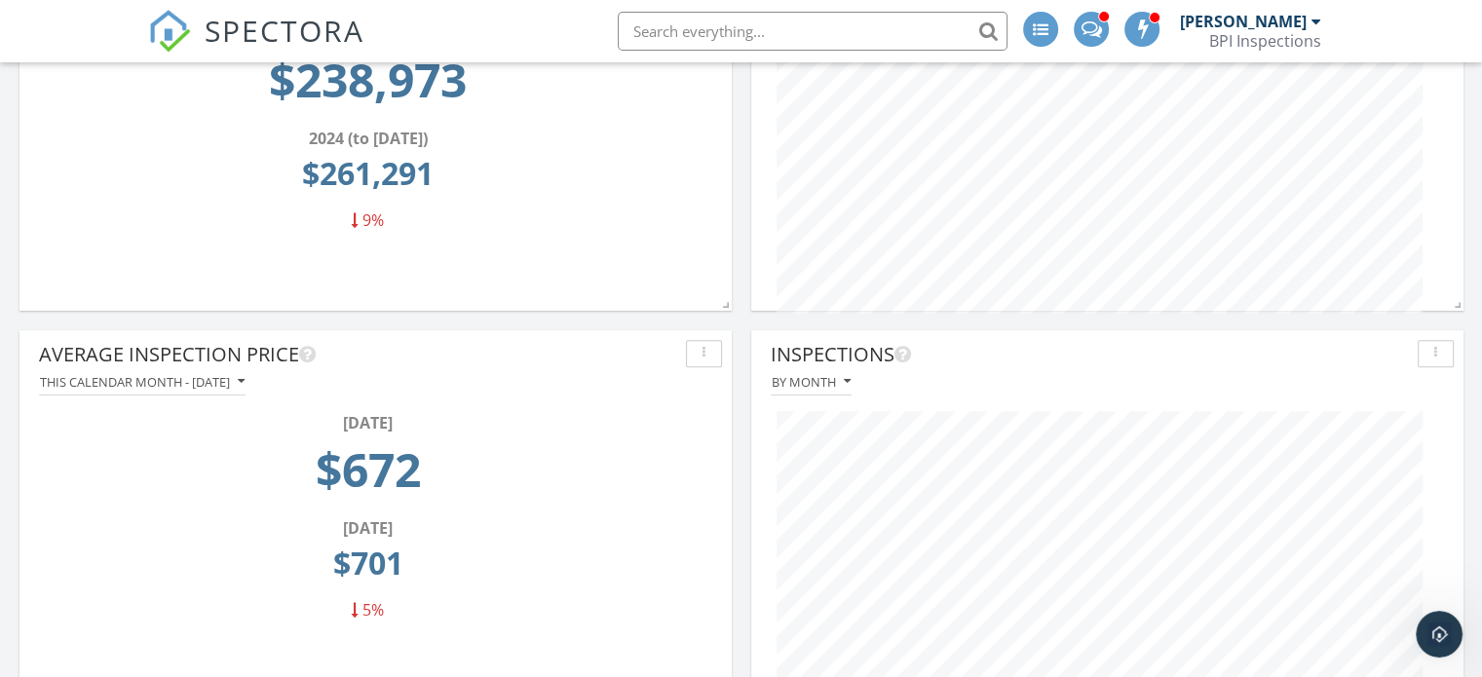
scroll to position [0, 0]
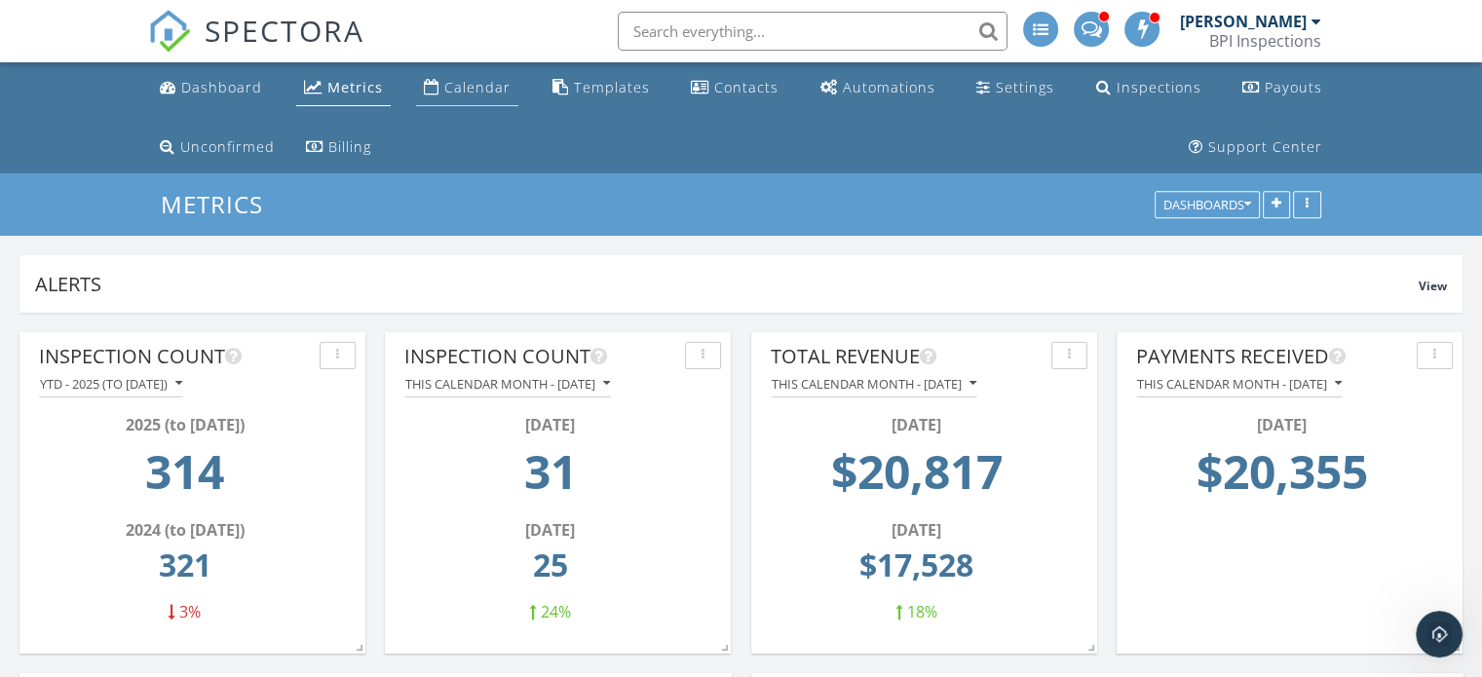
click at [471, 96] on link "Calendar" at bounding box center [467, 88] width 102 height 36
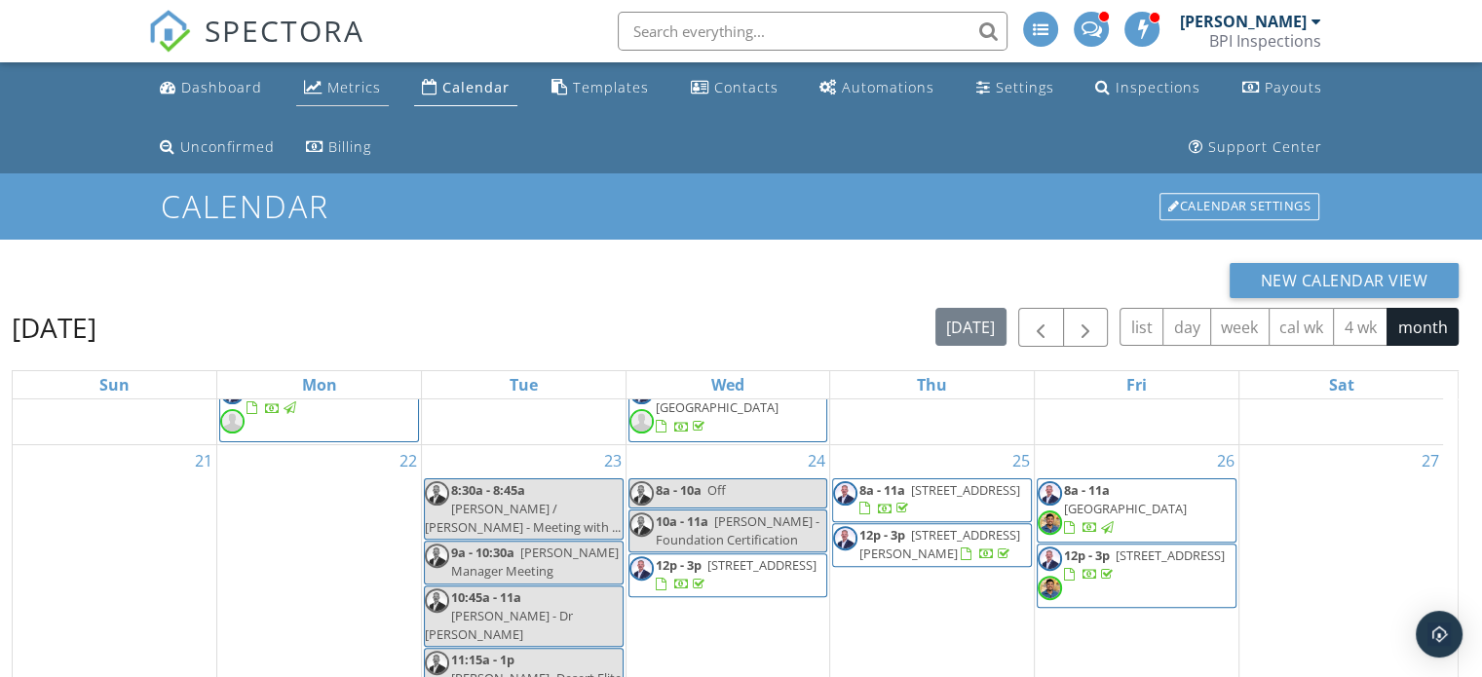
click at [360, 89] on div "Metrics" at bounding box center [354, 87] width 54 height 19
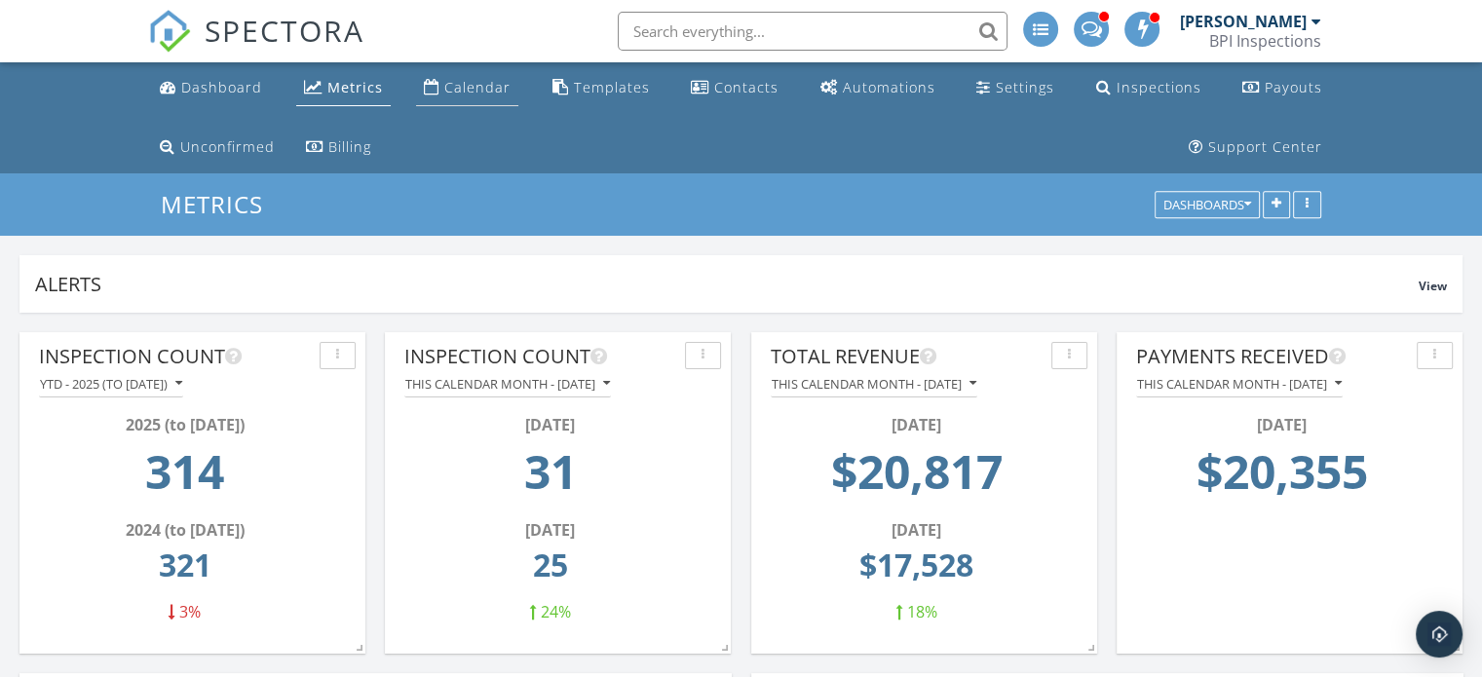
click at [460, 84] on div "Calendar" at bounding box center [477, 87] width 66 height 19
